Goal: Task Accomplishment & Management: Manage account settings

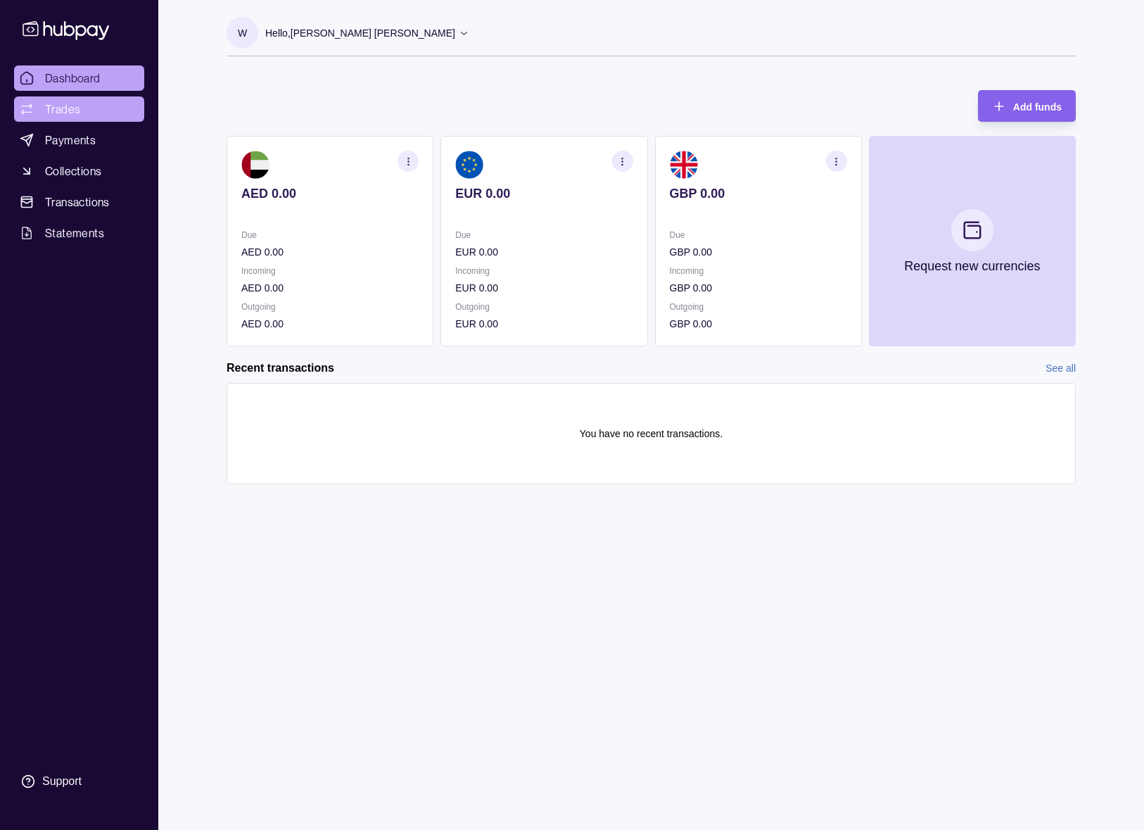
click at [64, 103] on span "Trades" at bounding box center [62, 109] width 35 height 17
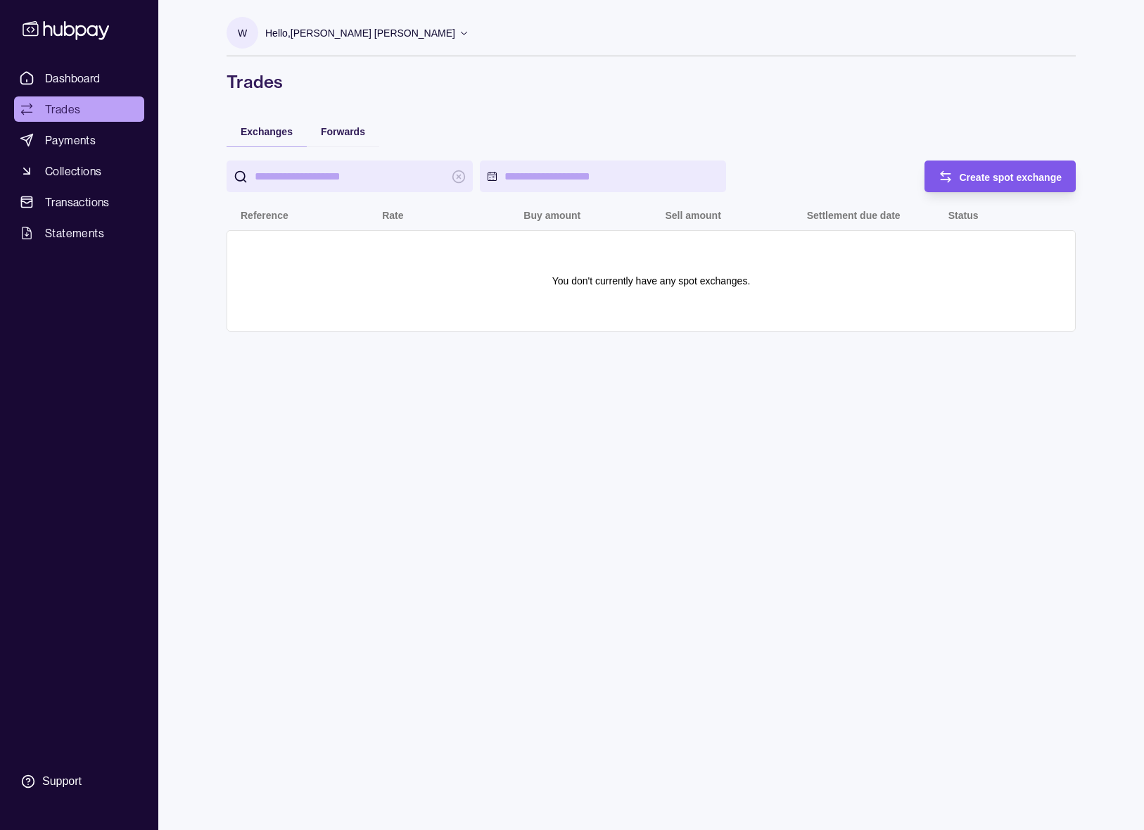
click at [986, 179] on span "Create spot exchange" at bounding box center [1011, 177] width 103 height 11
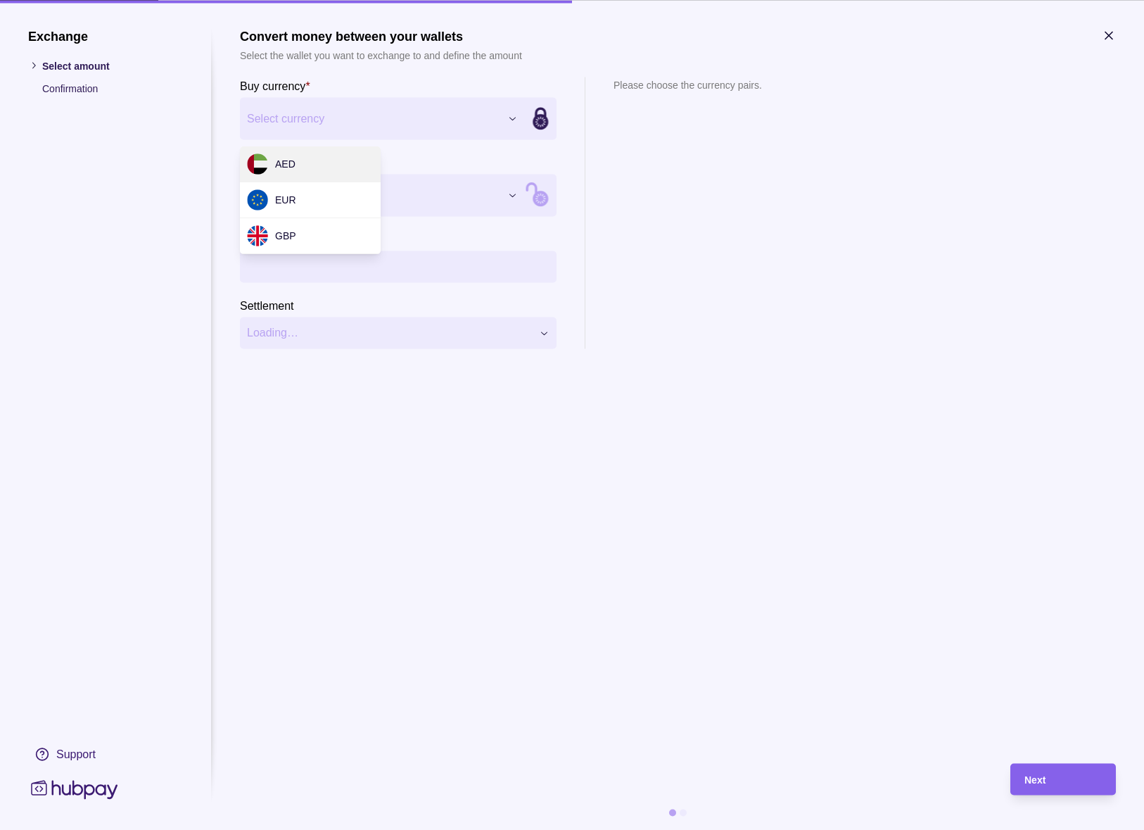
click at [388, 829] on div "Exchange Select amount Confirmation Support Convert money between your wallets …" at bounding box center [572, 830] width 1144 height 0
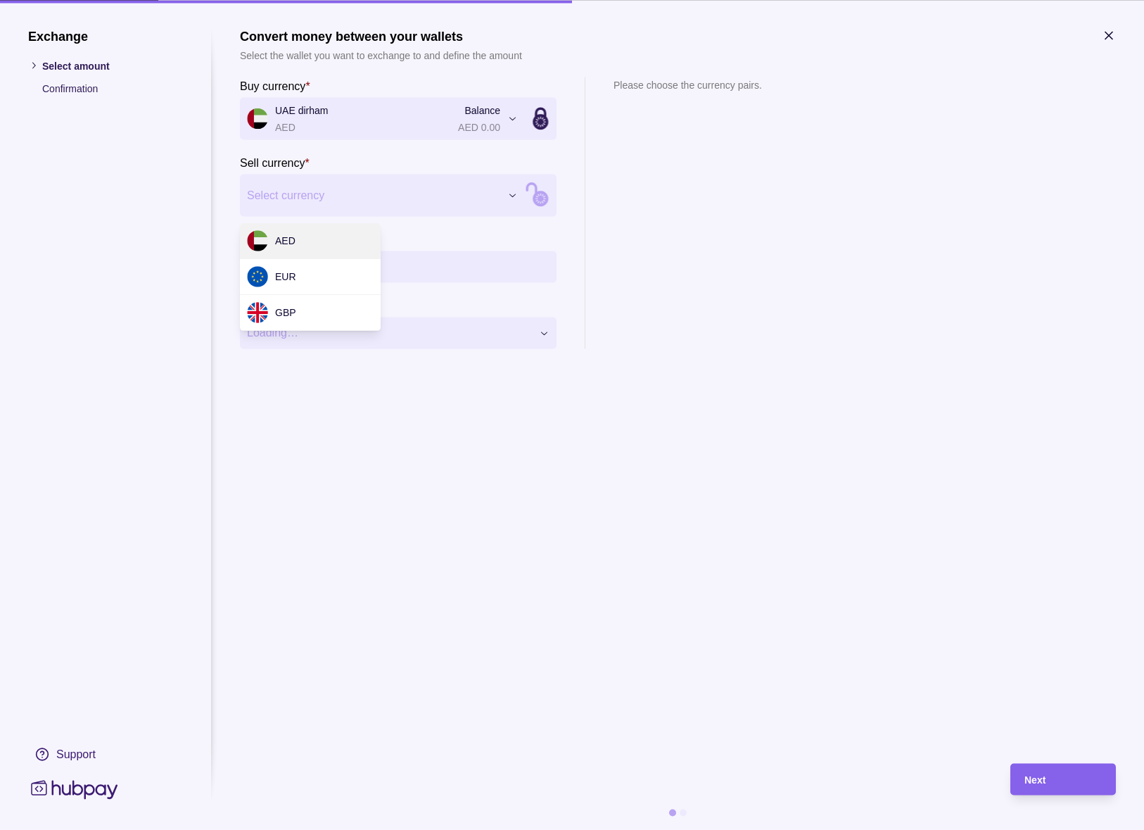
click at [339, 829] on div "Exchange Select amount Confirmation Support Convert money between your wallets …" at bounding box center [572, 830] width 1144 height 0
click at [146, 829] on div "Exchange Select amount Confirmation Support Convert money between your wallets …" at bounding box center [572, 830] width 1144 height 0
click at [1107, 35] on icon "button" at bounding box center [1109, 35] width 14 height 14
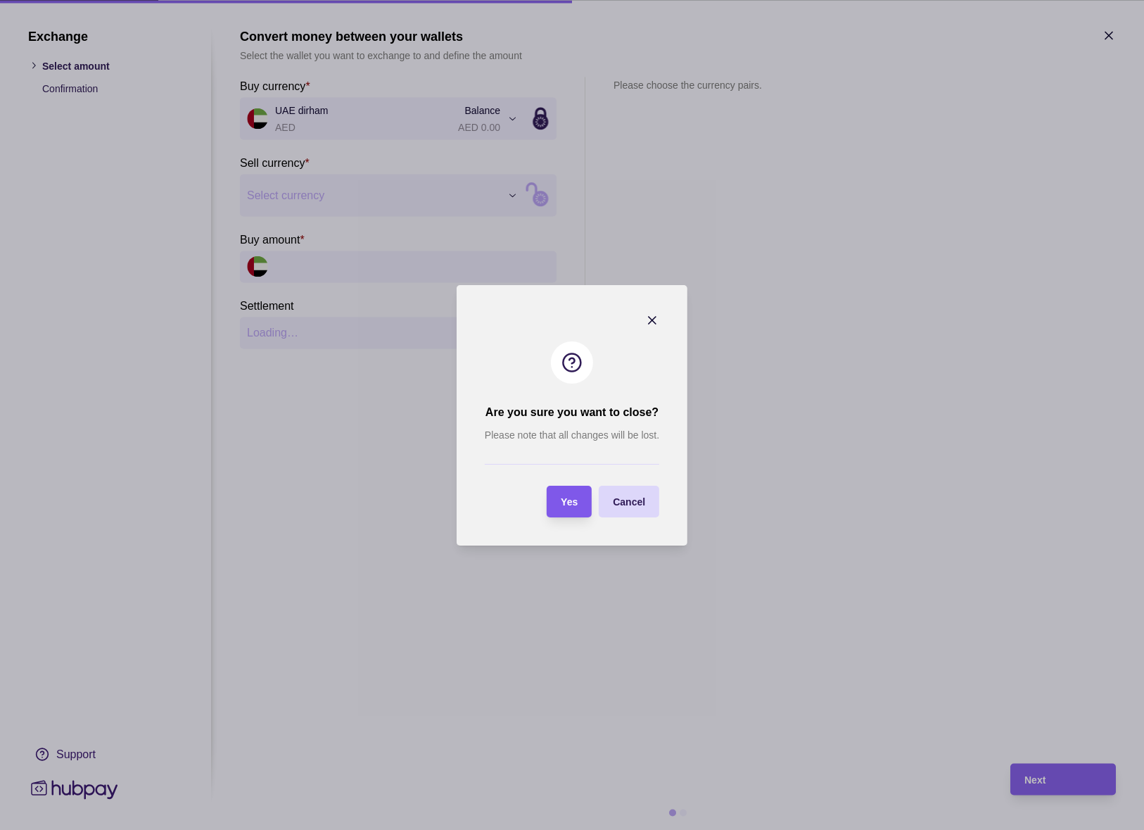
click at [569, 502] on span "Yes" at bounding box center [569, 501] width 17 height 11
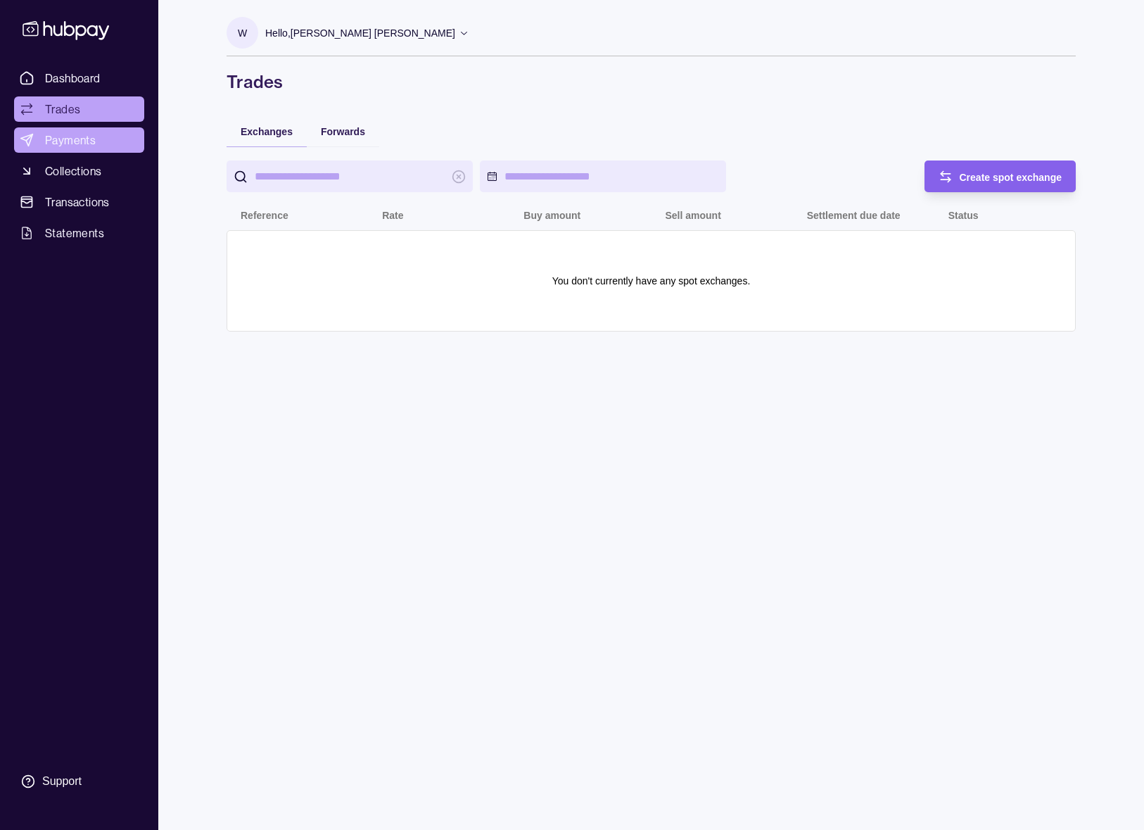
click at [94, 146] on span "Payments" at bounding box center [70, 140] width 51 height 17
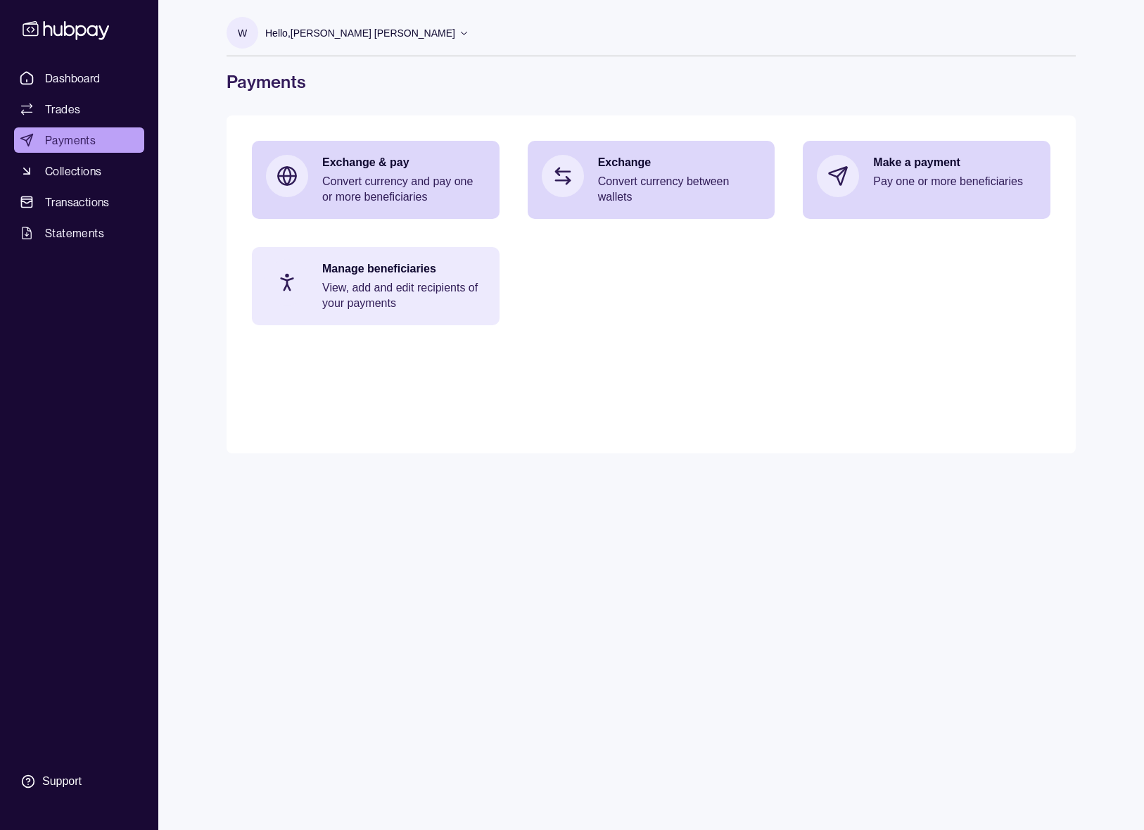
click at [409, 263] on p "Manage beneficiaries" at bounding box center [403, 268] width 163 height 15
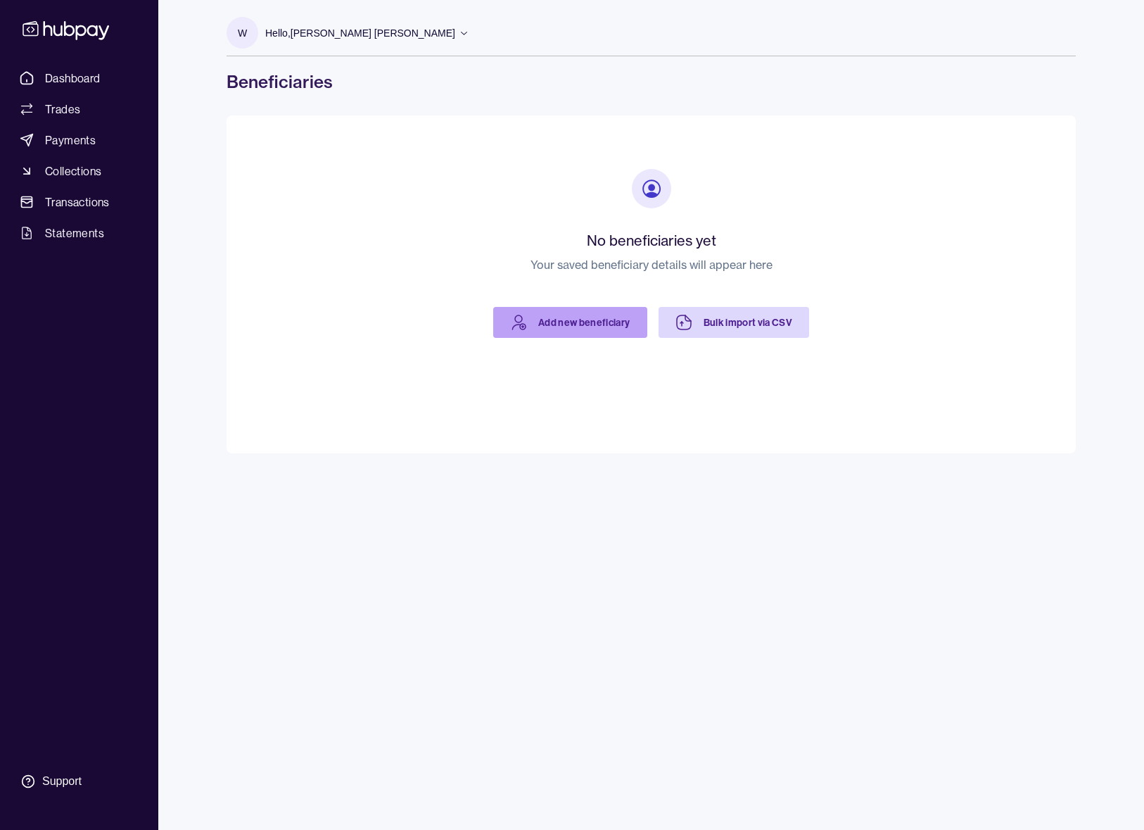
click at [599, 307] on link "Add new beneficiary" at bounding box center [570, 322] width 154 height 31
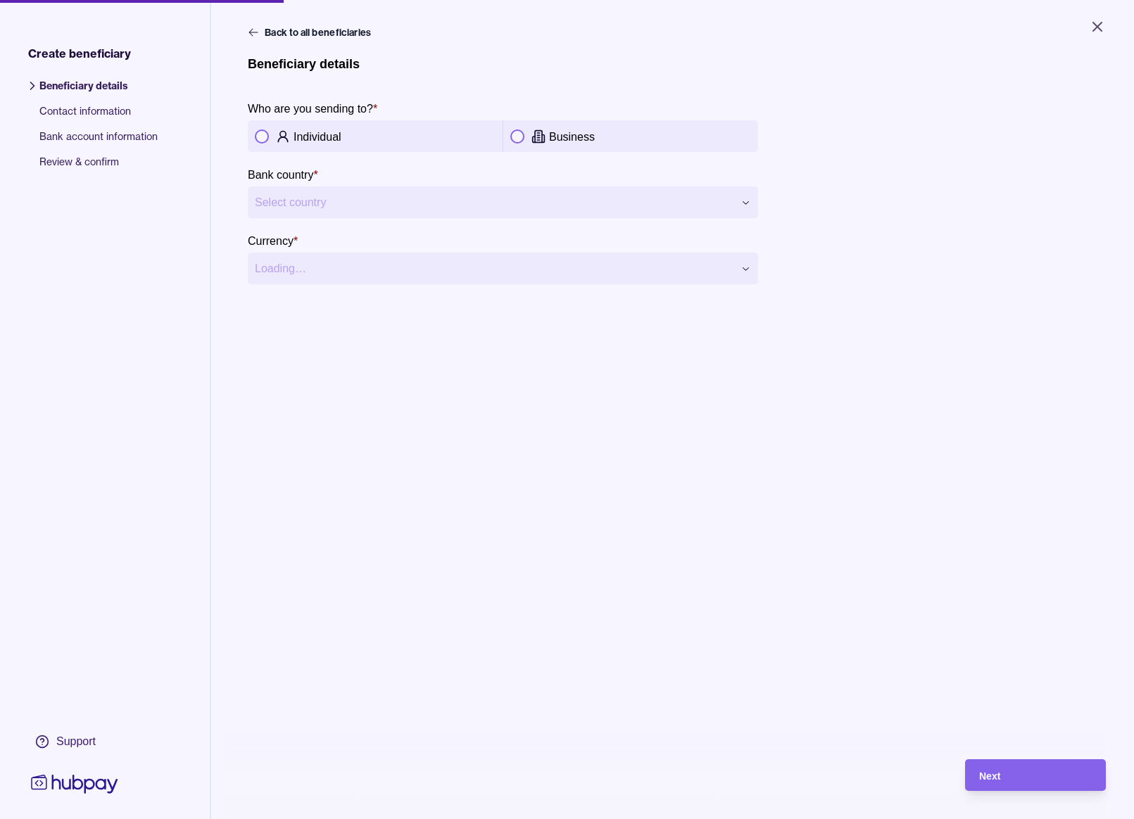
click at [511, 138] on button "button" at bounding box center [517, 136] width 14 height 14
click at [326, 205] on html "**********" at bounding box center [567, 409] width 1134 height 819
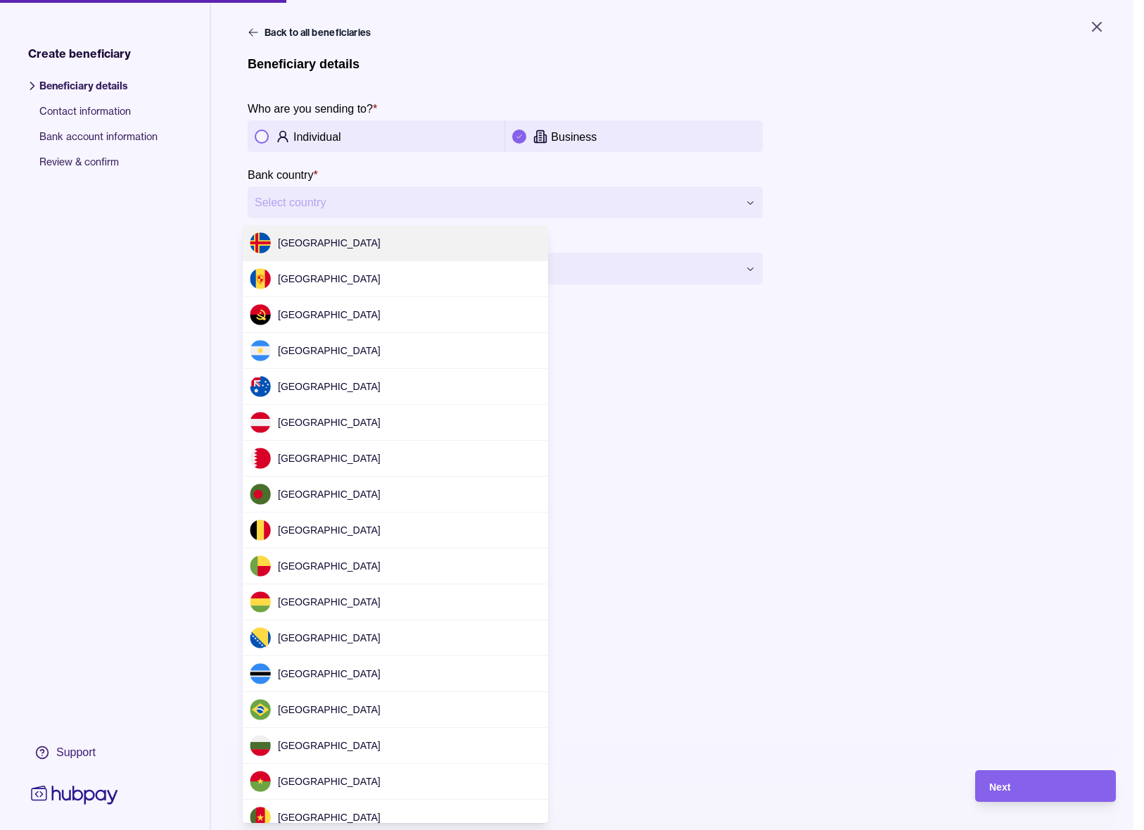
scroll to position [4133, 0]
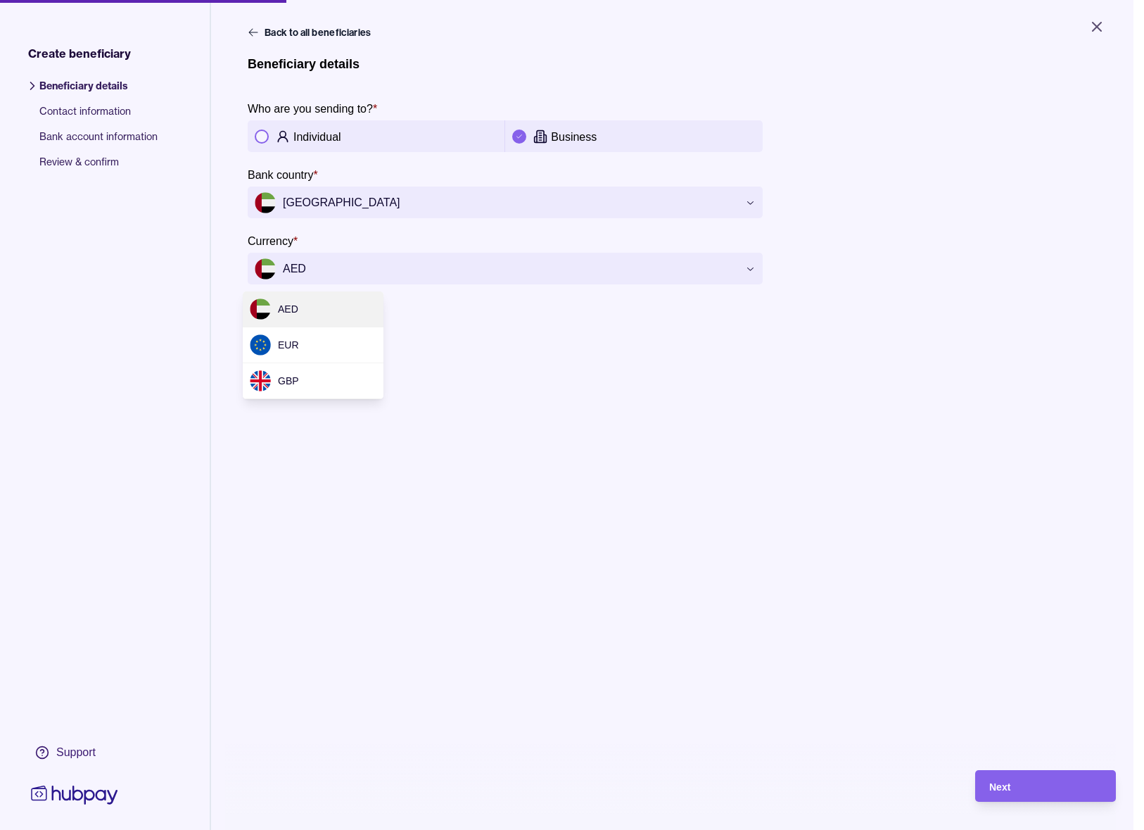
click at [384, 271] on html "**********" at bounding box center [572, 415] width 1144 height 830
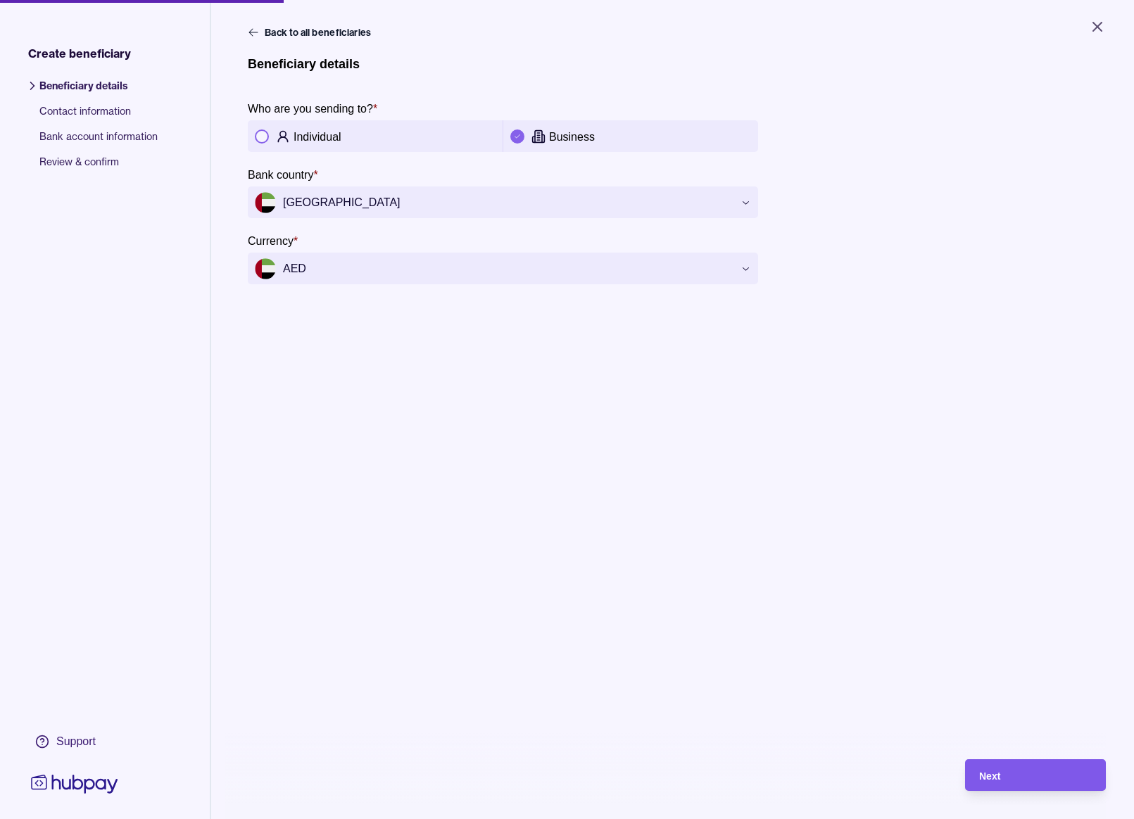
click at [1034, 784] on div "Next" at bounding box center [1035, 775] width 113 height 17
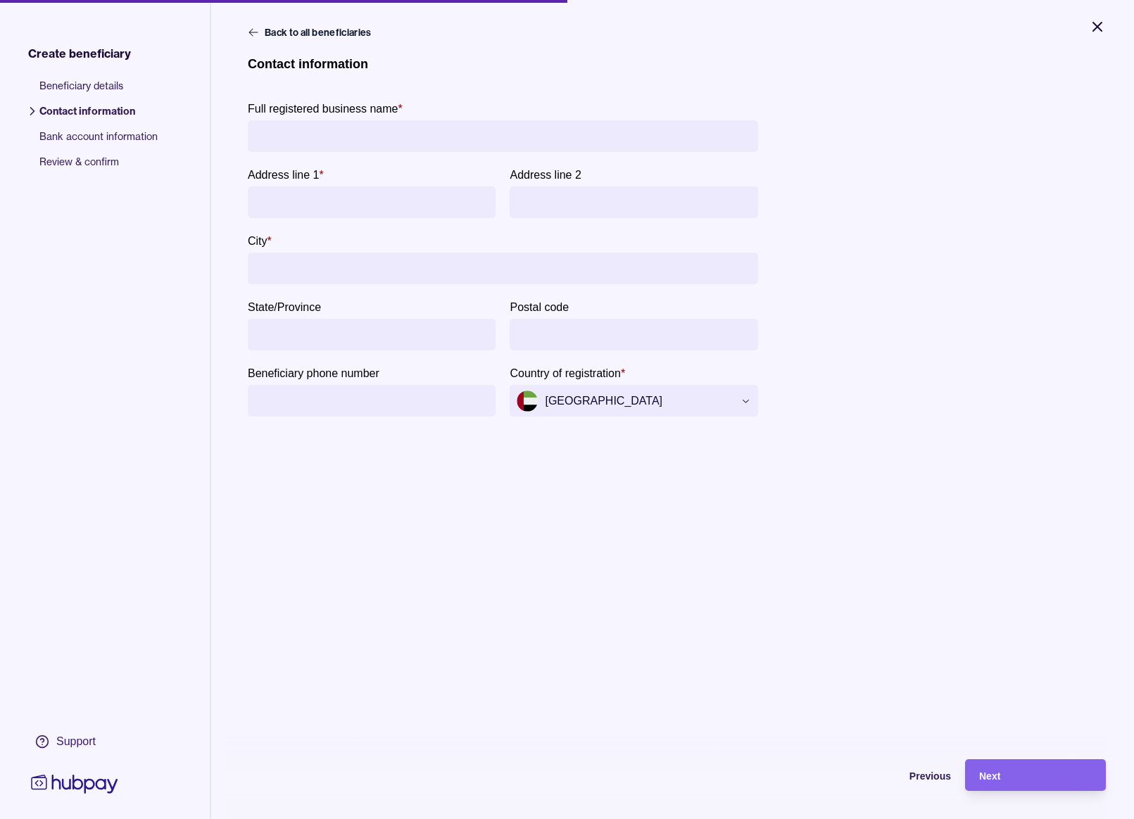
click at [1105, 27] on icon "Close" at bounding box center [1096, 26] width 17 height 17
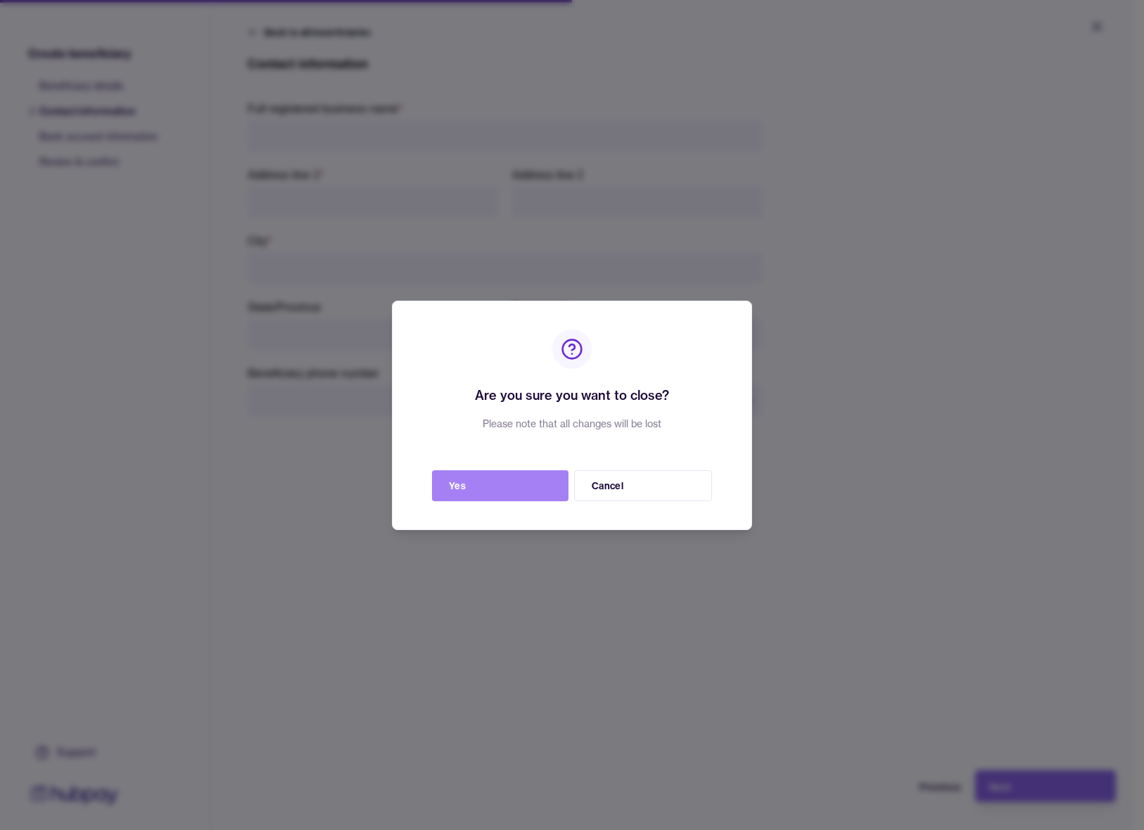
click at [542, 495] on button "Yes" at bounding box center [500, 485] width 136 height 31
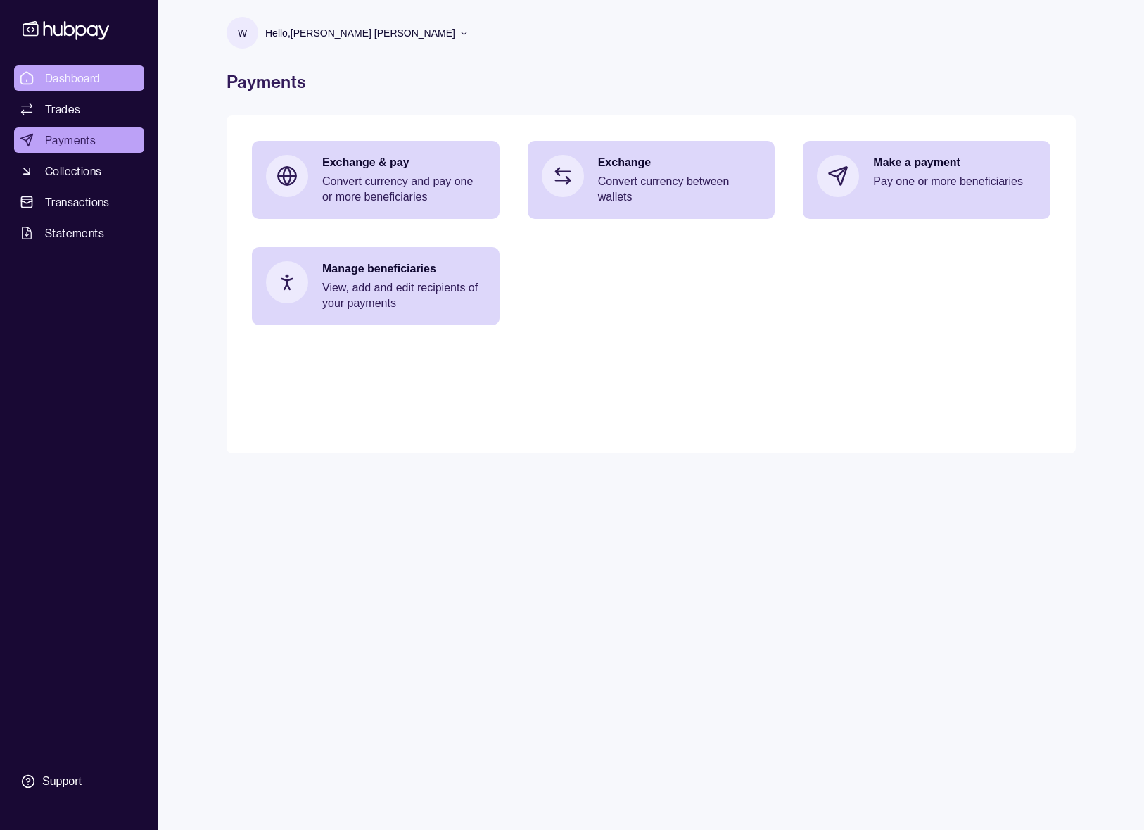
click at [82, 77] on span "Dashboard" at bounding box center [73, 78] width 56 height 17
